Goal: Task Accomplishment & Management: Manage account settings

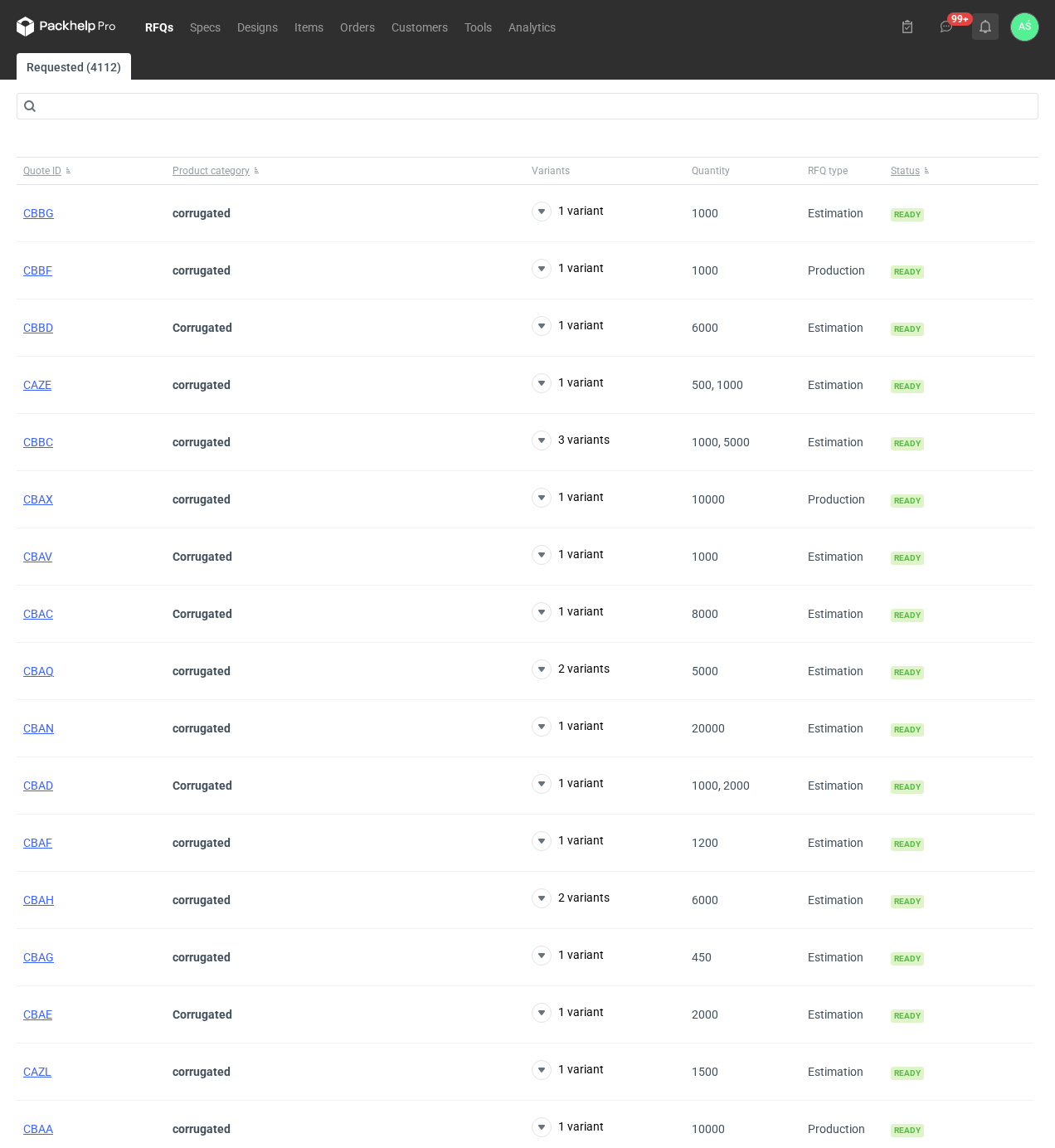
click at [985, 31] on use at bounding box center [985, 27] width 11 height 13
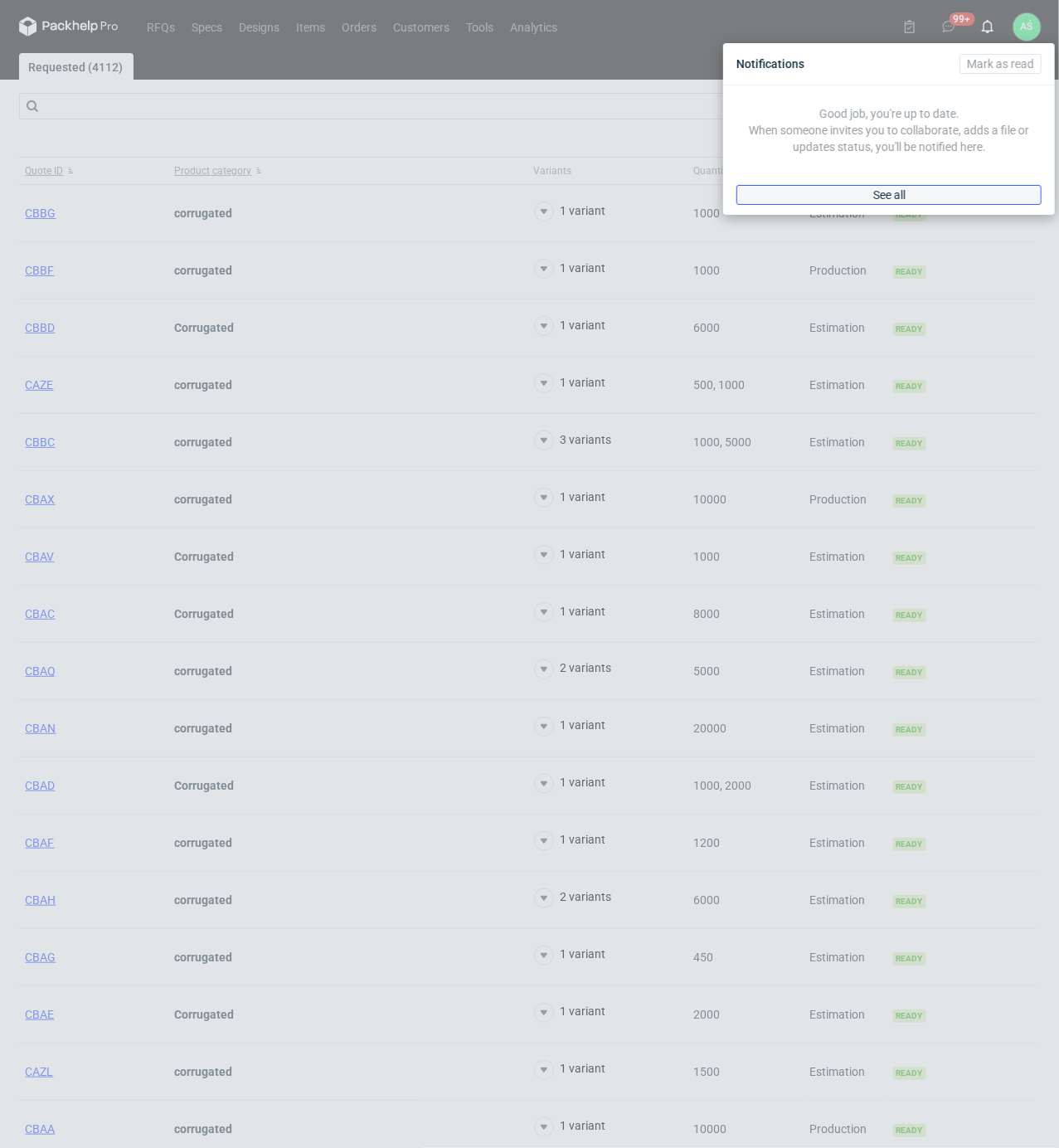
click at [916, 186] on link "See all" at bounding box center [889, 194] width 305 height 20
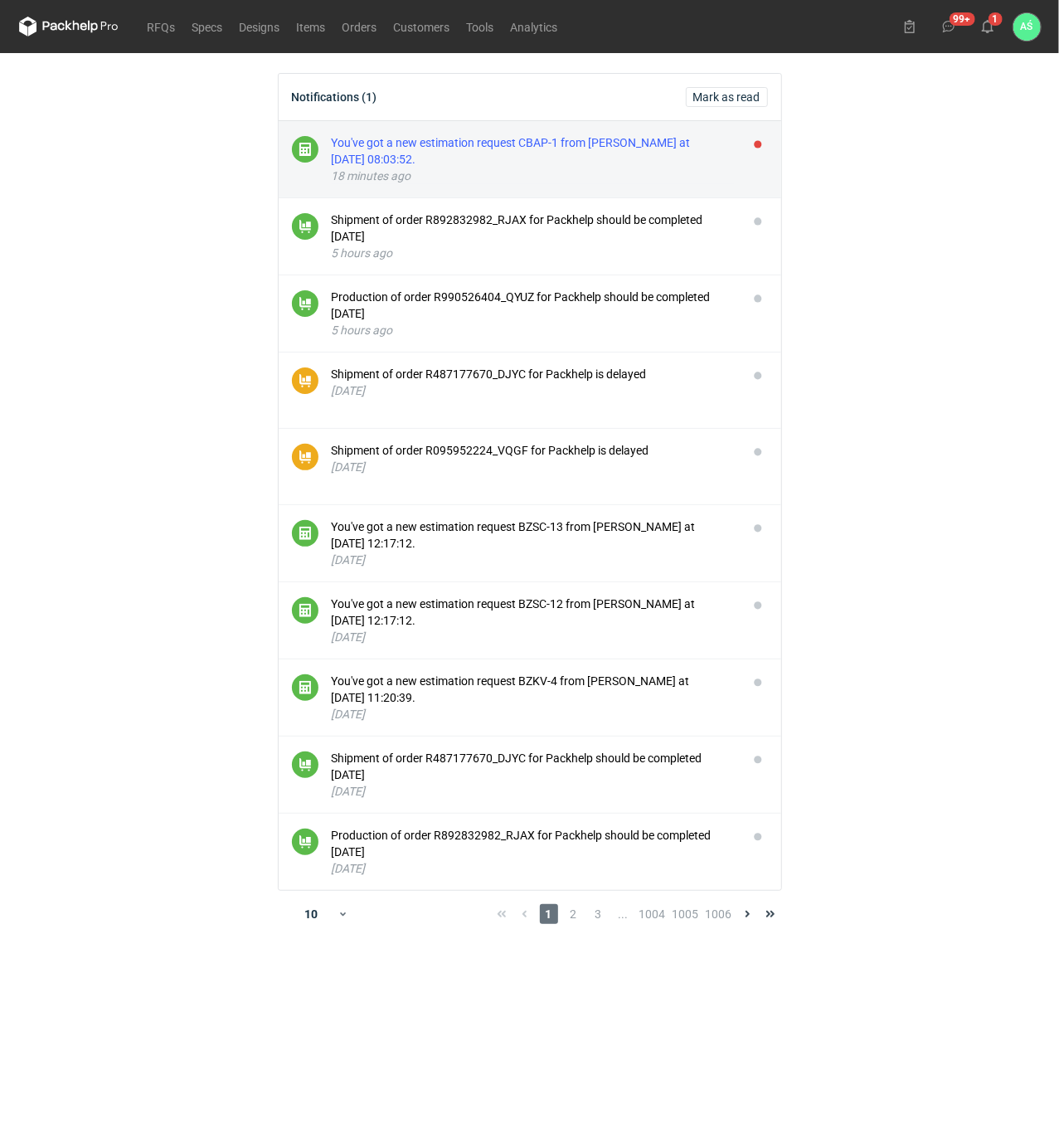
click at [684, 167] on div "You've got a new estimation request CBAP-1 from [PERSON_NAME] at [DATE] 08:03:5…" at bounding box center [533, 150] width 403 height 34
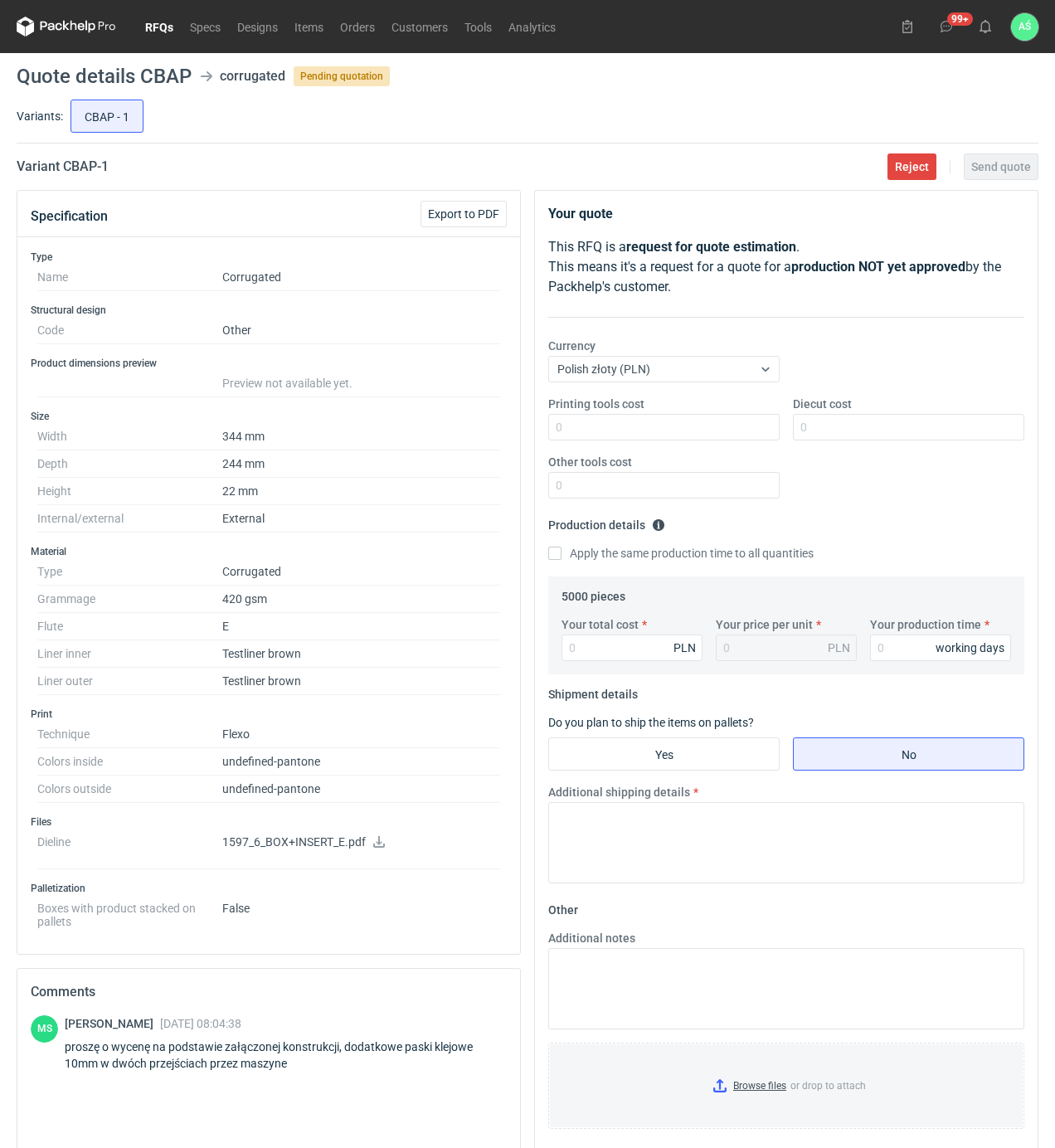
click at [379, 838] on dd "1597_6_BOX+INSERT_E.pdf" at bounding box center [361, 849] width 278 height 40
click at [376, 847] on icon at bounding box center [379, 842] width 11 height 11
click at [369, 363] on div "Type Name Corrugated Structural design Code Other Product dimensions preview Pr…" at bounding box center [268, 596] width 503 height 717
click at [927, 172] on span "Reject" at bounding box center [912, 167] width 34 height 11
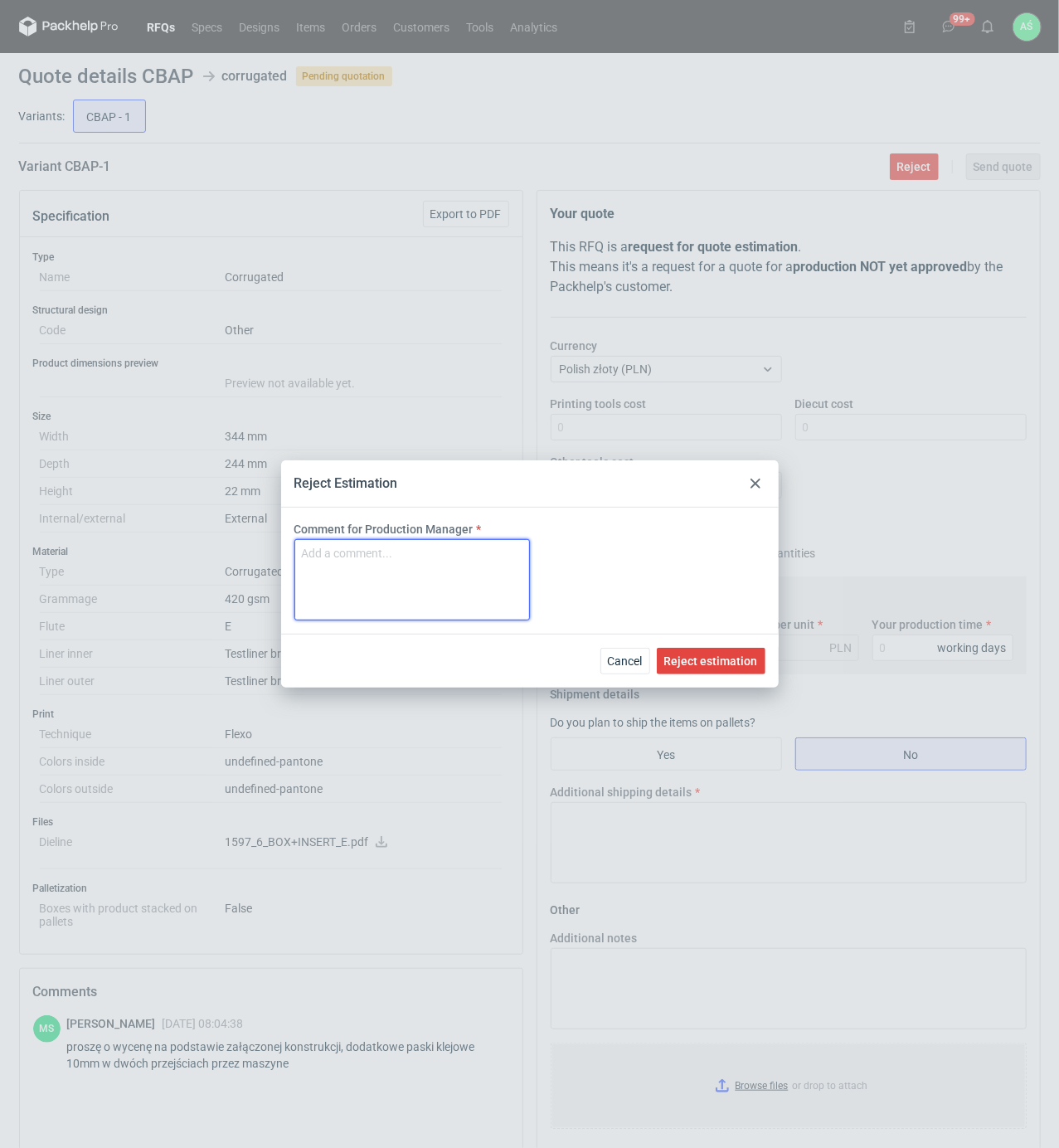
click at [430, 582] on textarea "Comment for Production Manager" at bounding box center [413, 579] width 236 height 81
type textarea "Nie jesteśmy w stanie takiej wąskiej taśmy nałożyć na naszej maszynie"
click at [709, 661] on span "Reject estimation" at bounding box center [711, 661] width 94 height 11
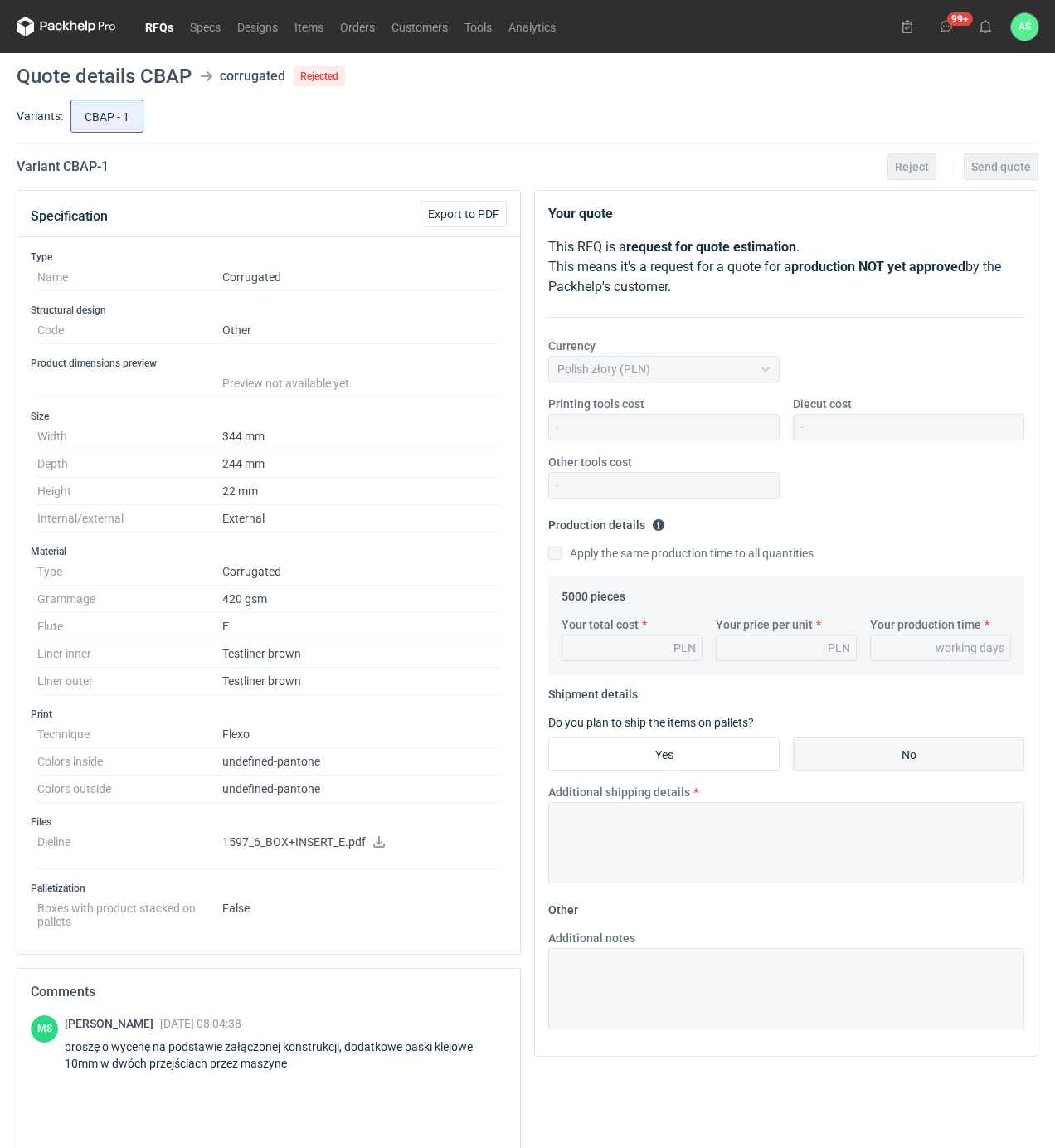
click at [164, 31] on link "RFQs" at bounding box center [159, 26] width 45 height 20
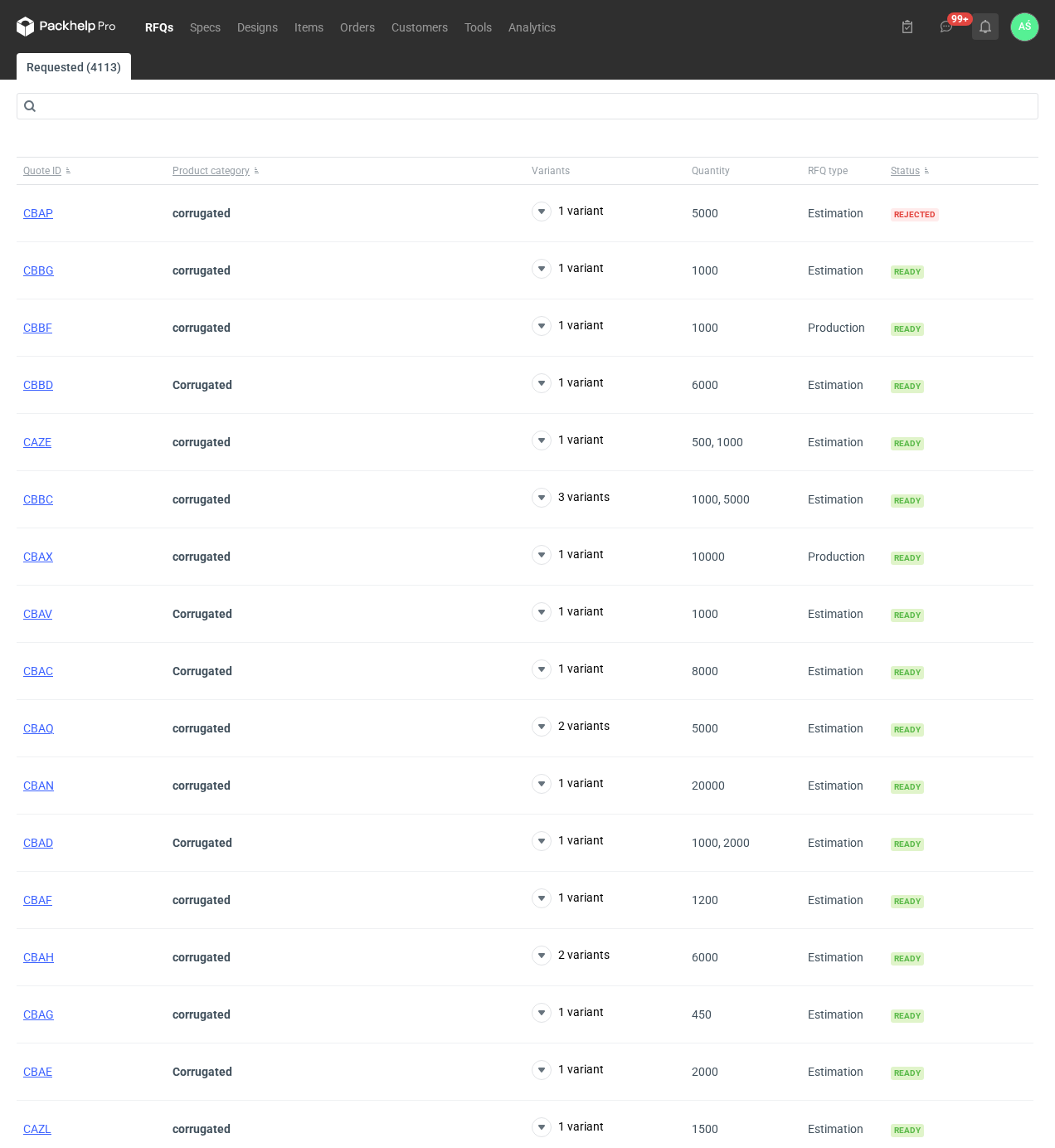
click at [982, 22] on icon at bounding box center [985, 27] width 13 height 13
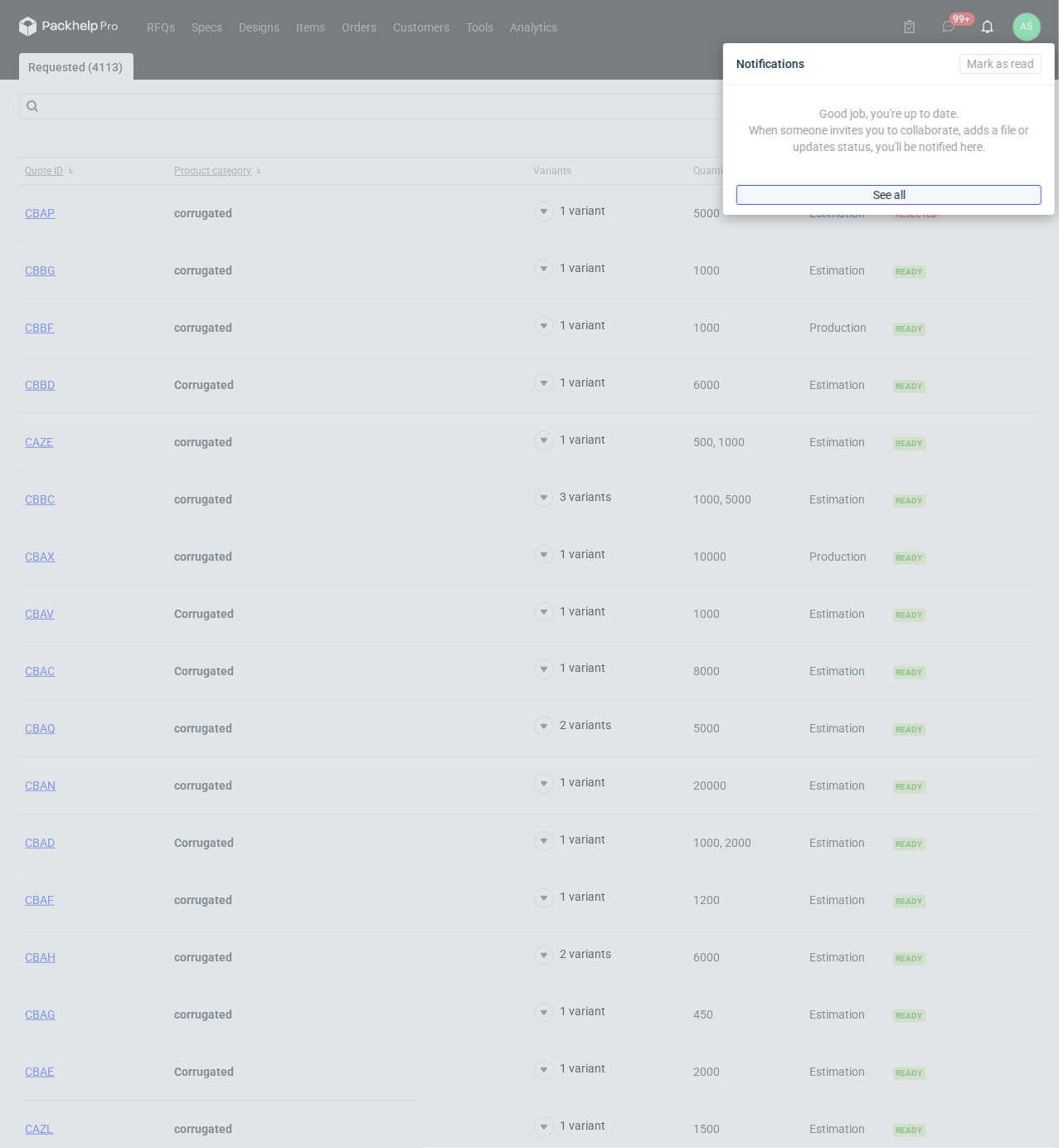
click at [984, 197] on link "See all" at bounding box center [889, 194] width 305 height 20
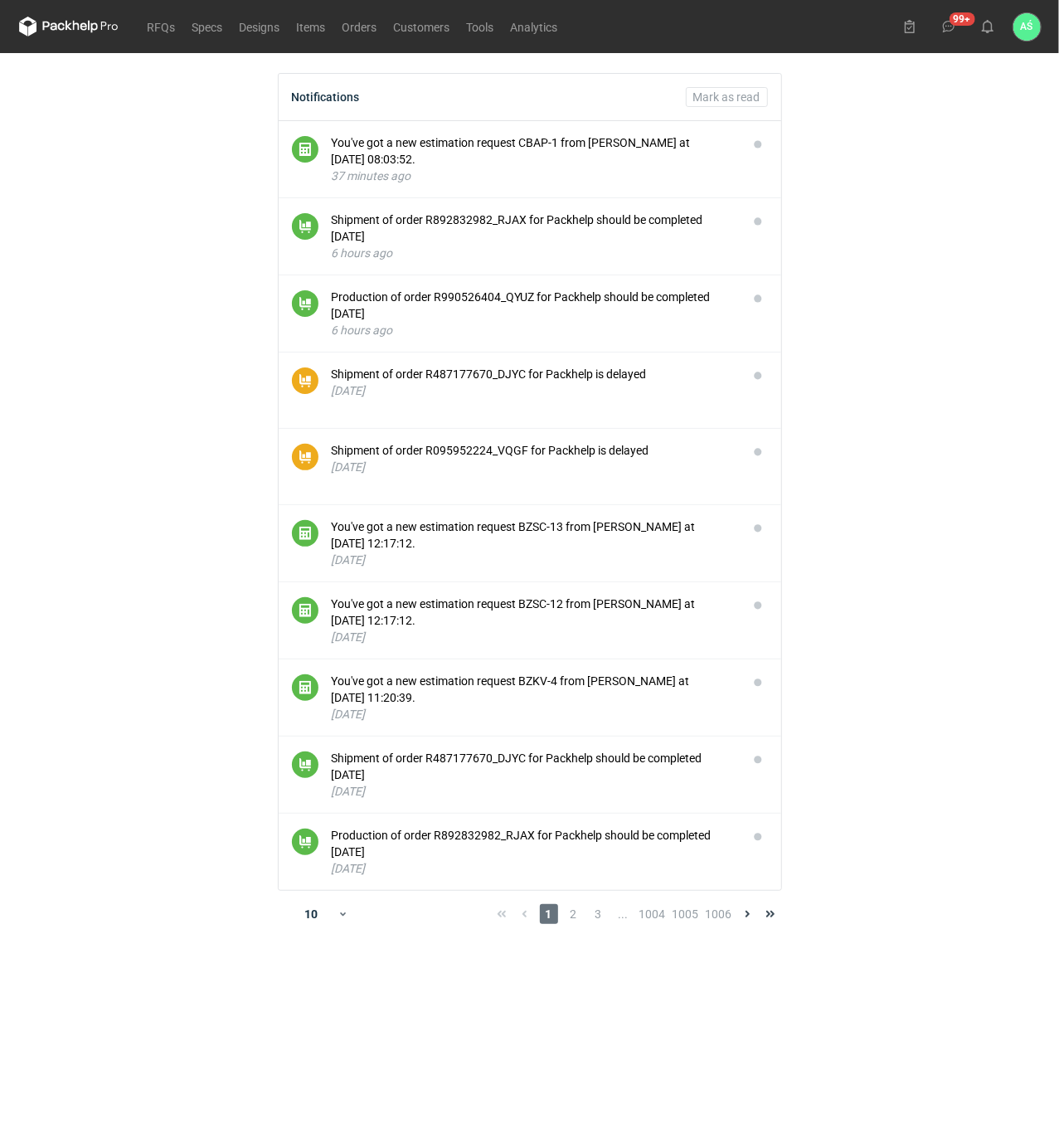
click at [891, 227] on main "Notifications [PERSON_NAME] as read You've got a new estimation request CBAP-1 …" at bounding box center [530, 600] width 1035 height 1095
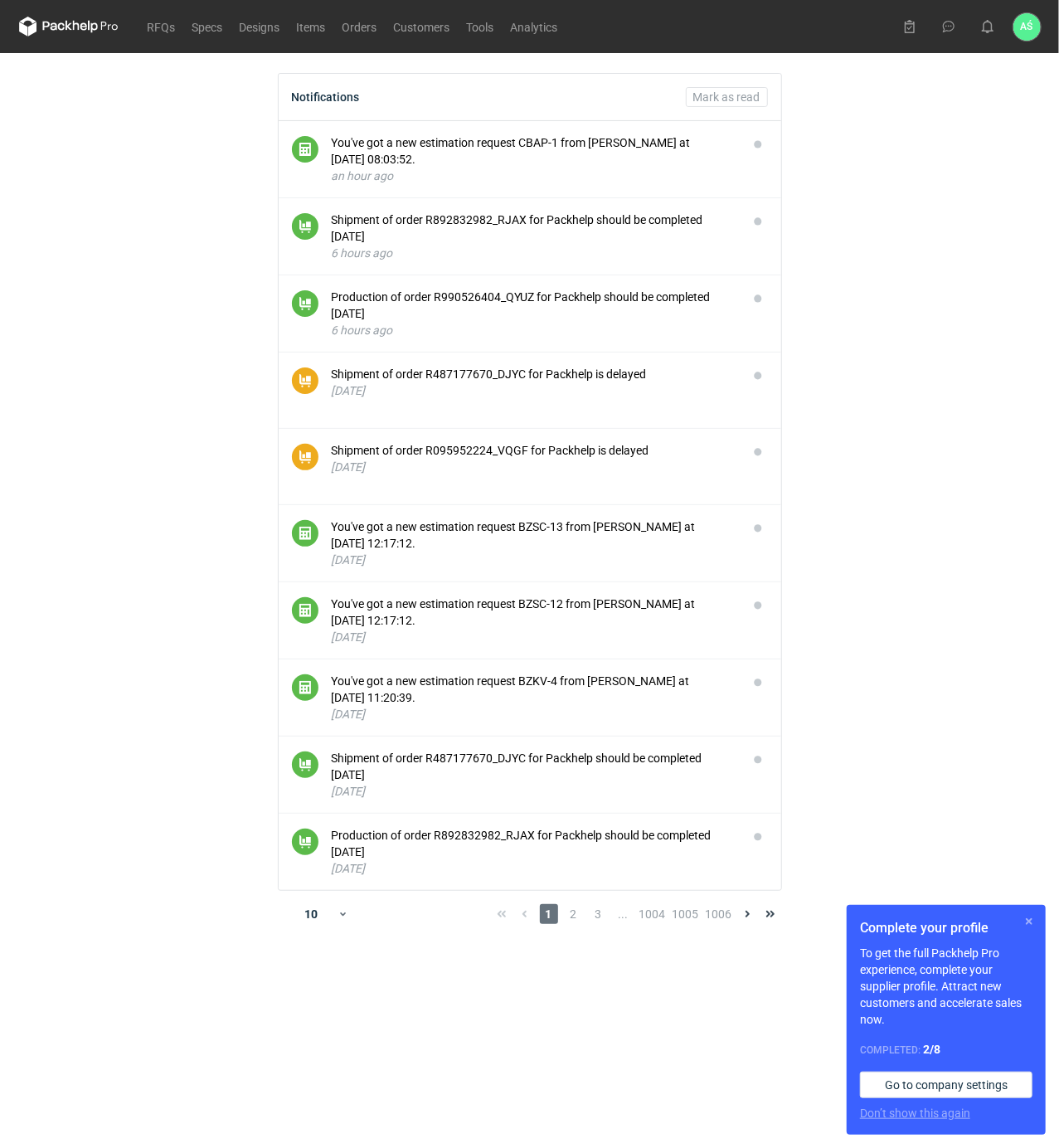
click at [1027, 926] on button "button" at bounding box center [1029, 921] width 20 height 20
